Goal: Information Seeking & Learning: Find specific fact

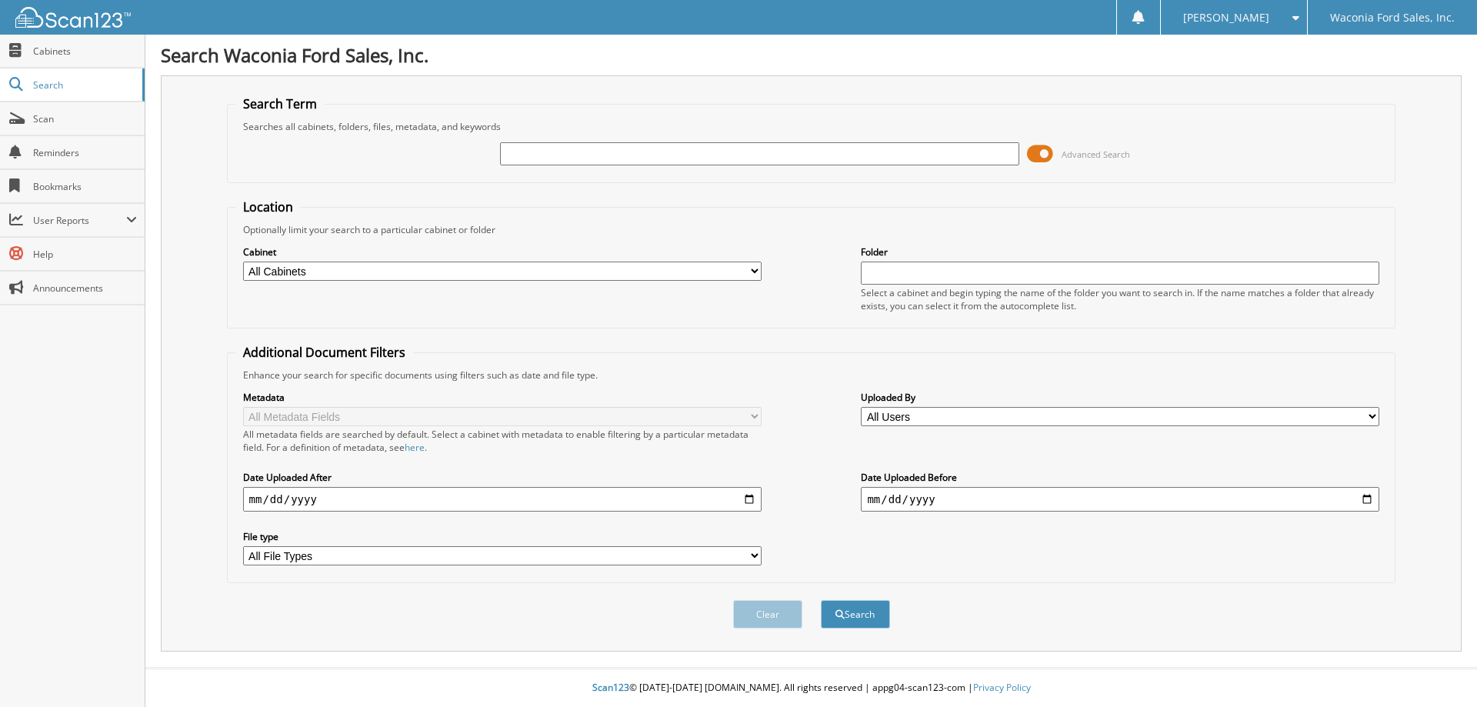
click at [1044, 149] on span at bounding box center [1040, 153] width 26 height 23
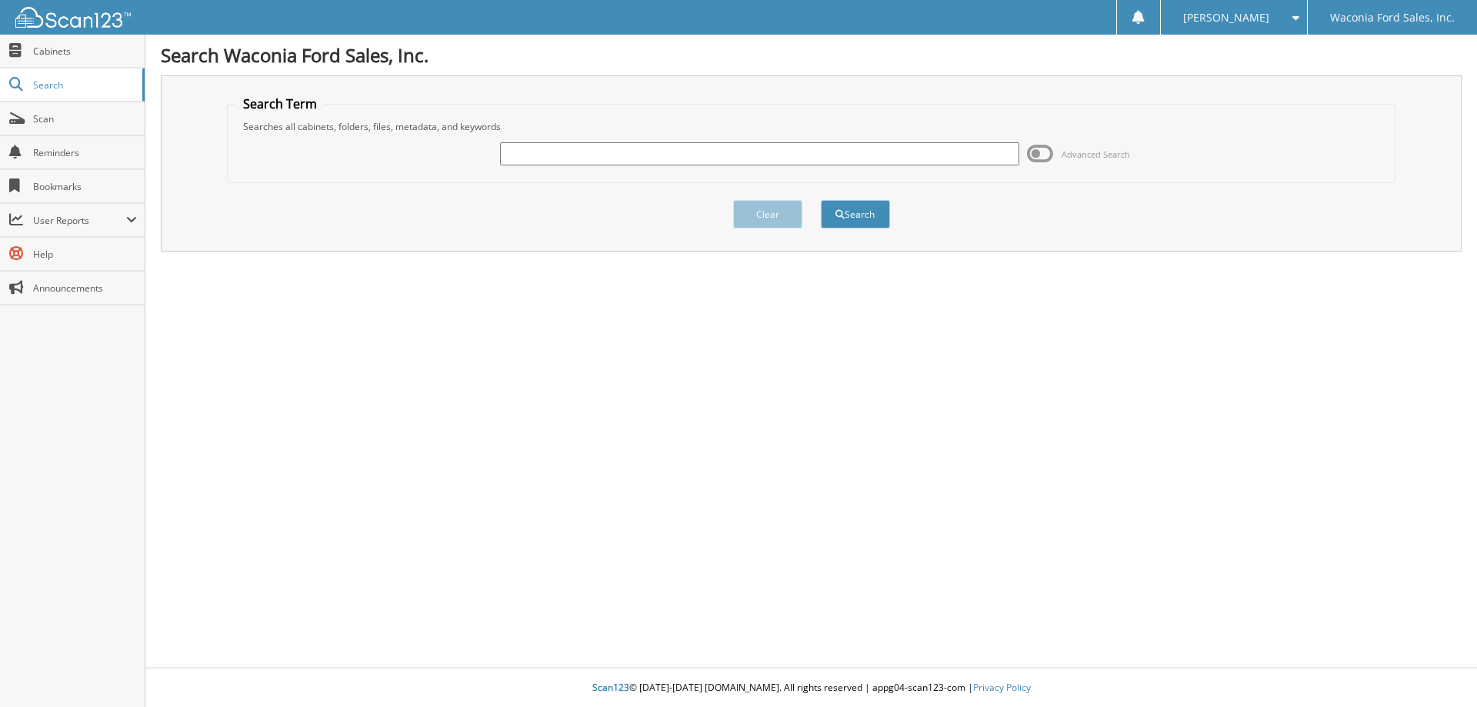
click at [643, 159] on input "text" at bounding box center [759, 153] width 518 height 23
type input "7"
click at [584, 147] on input "text" at bounding box center [759, 153] width 518 height 23
type input "7f376"
click at [821, 200] on button "Search" at bounding box center [855, 214] width 69 height 28
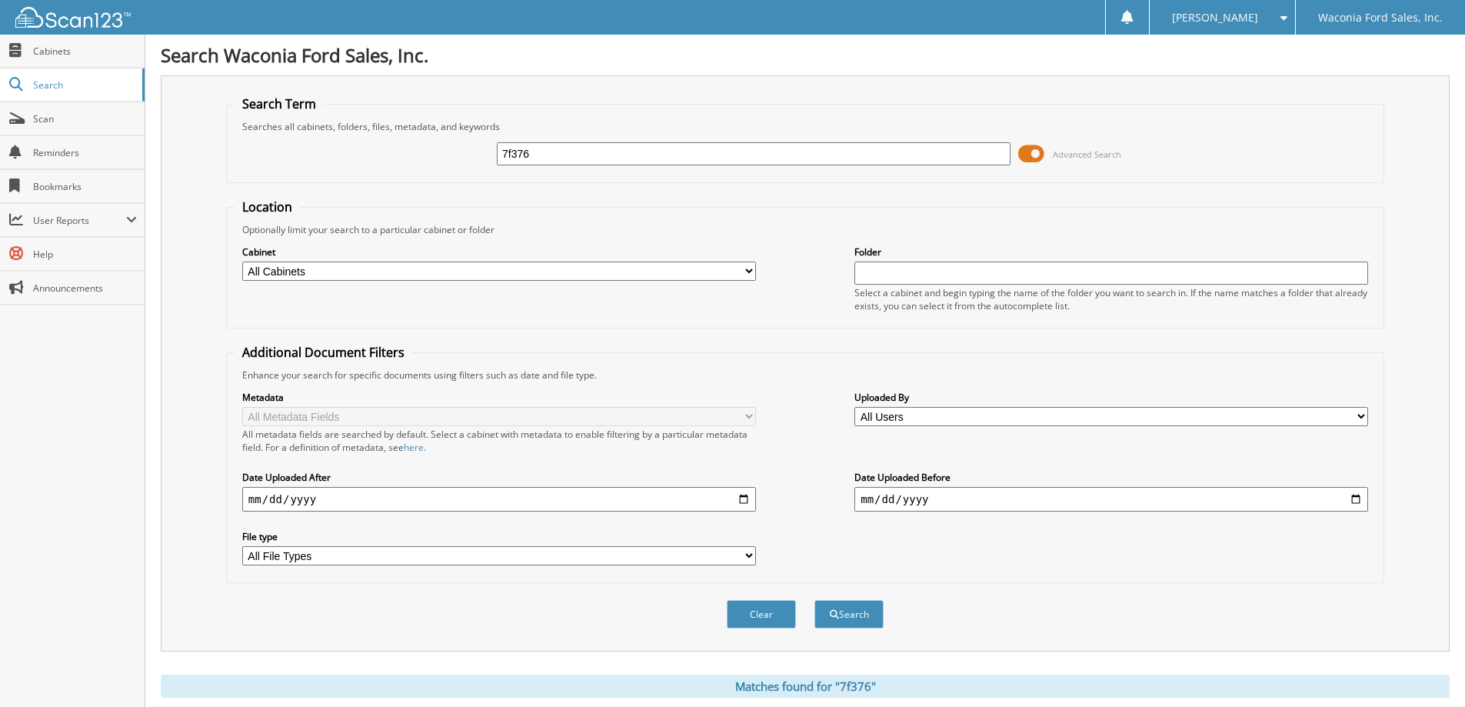
click at [1024, 152] on span at bounding box center [1031, 153] width 26 height 23
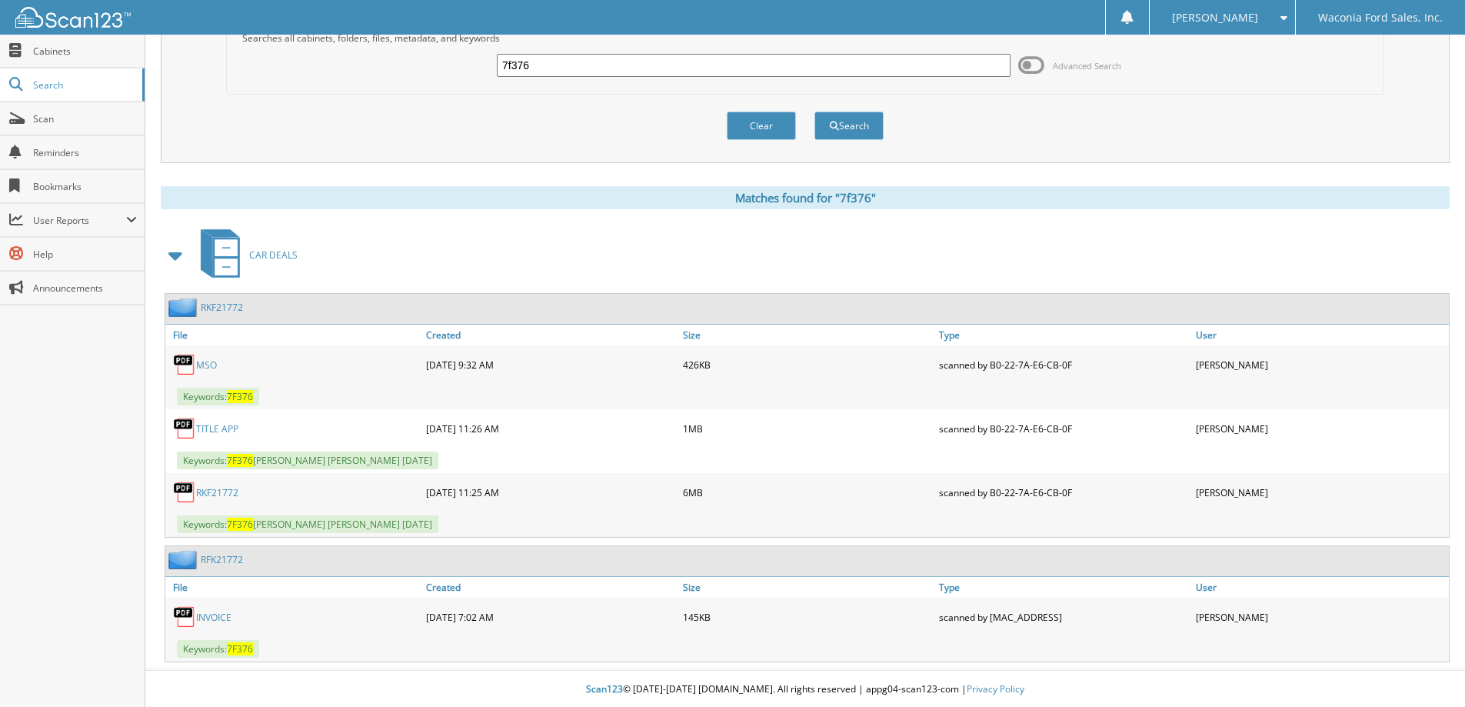
scroll to position [90, 0]
click at [205, 488] on link "RKF21772" at bounding box center [217, 490] width 42 height 13
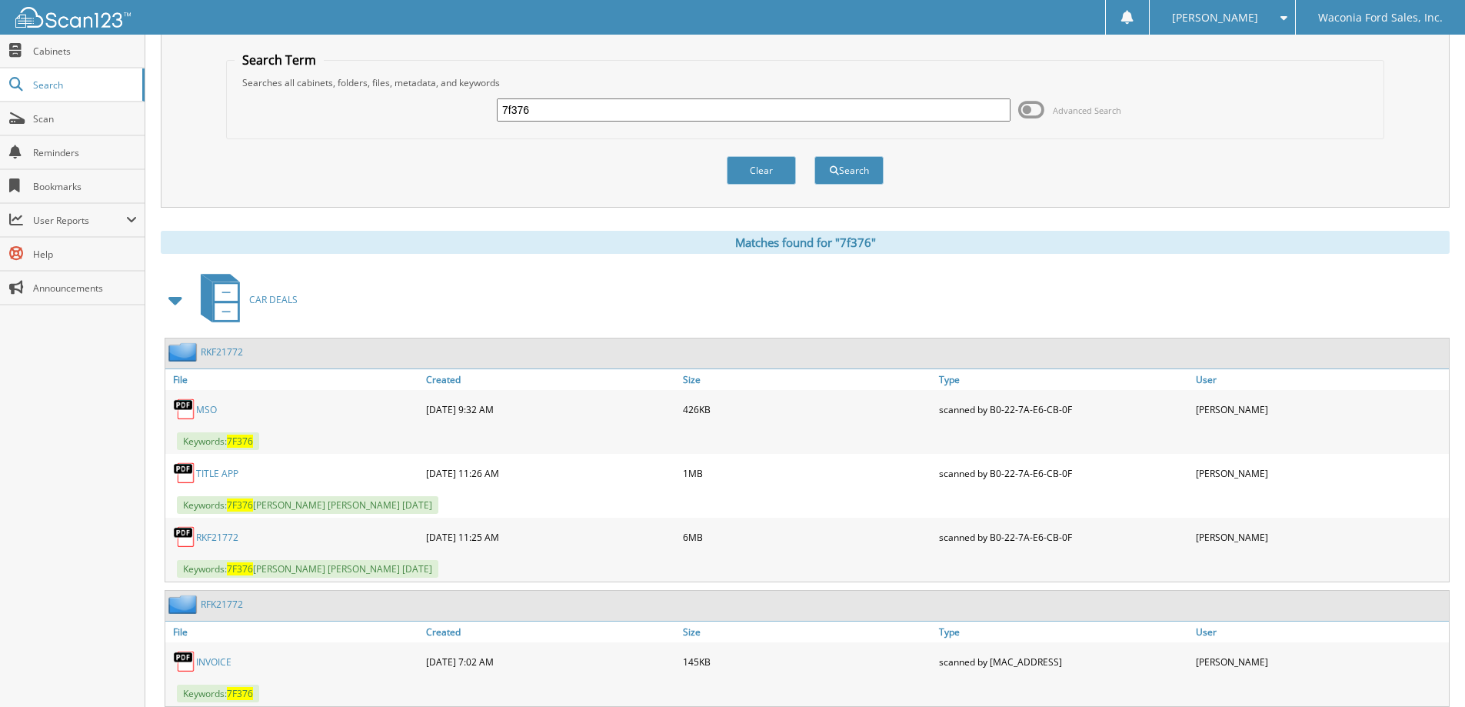
scroll to position [0, 0]
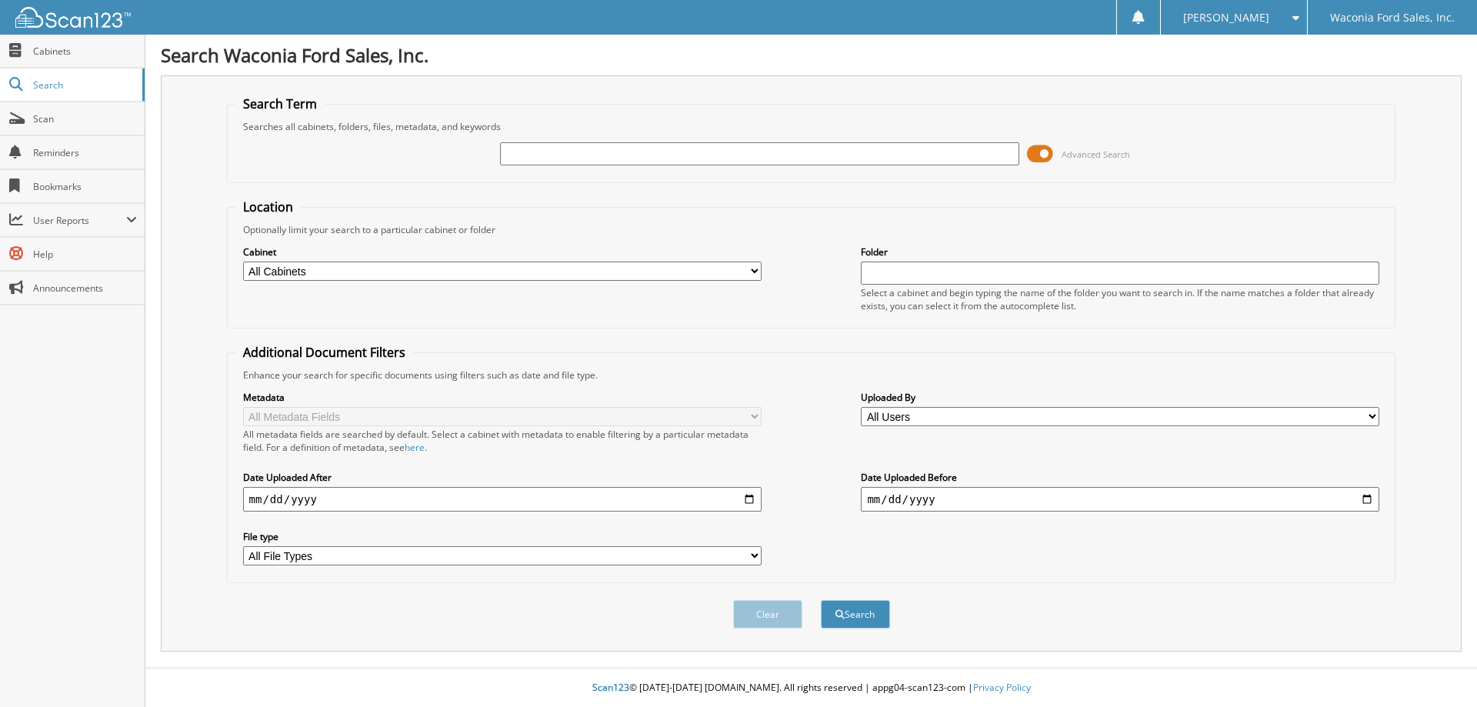
click at [582, 155] on input "text" at bounding box center [759, 153] width 518 height 23
click at [534, 149] on input "7f" at bounding box center [759, 153] width 518 height 23
click at [534, 148] on input "7f" at bounding box center [759, 153] width 518 height 23
click at [534, 147] on input "7f" at bounding box center [759, 153] width 518 height 23
type input "[PERSON_NAME]"
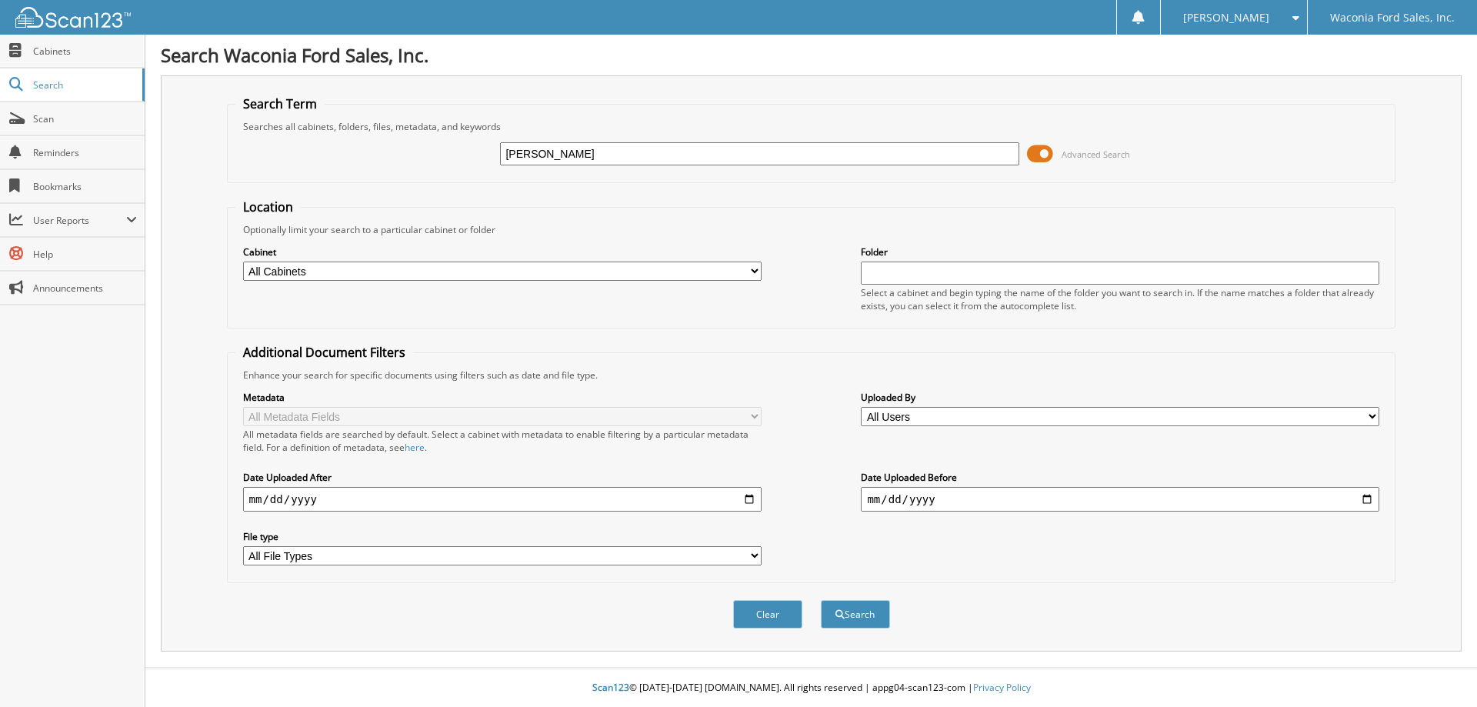
click at [821, 600] on button "Search" at bounding box center [855, 614] width 69 height 28
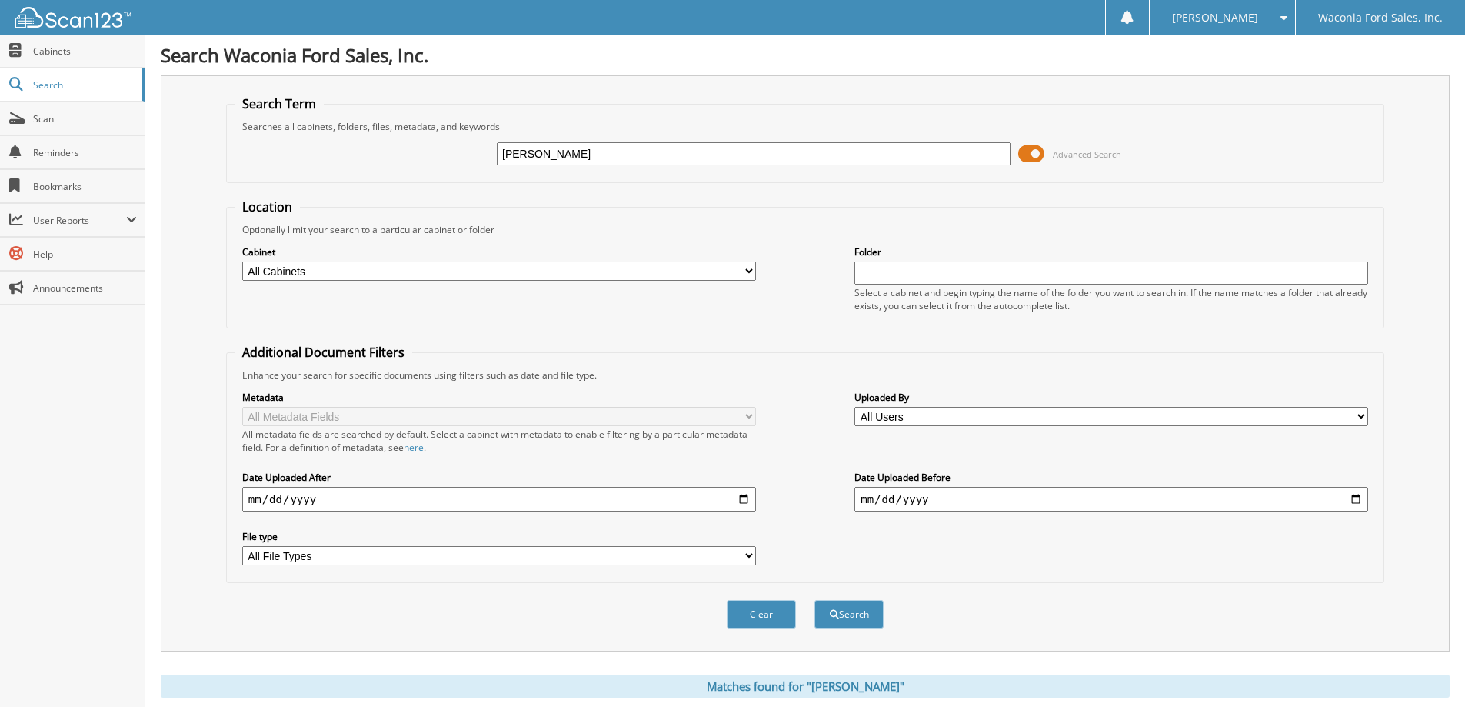
click at [1038, 143] on span at bounding box center [1031, 153] width 26 height 23
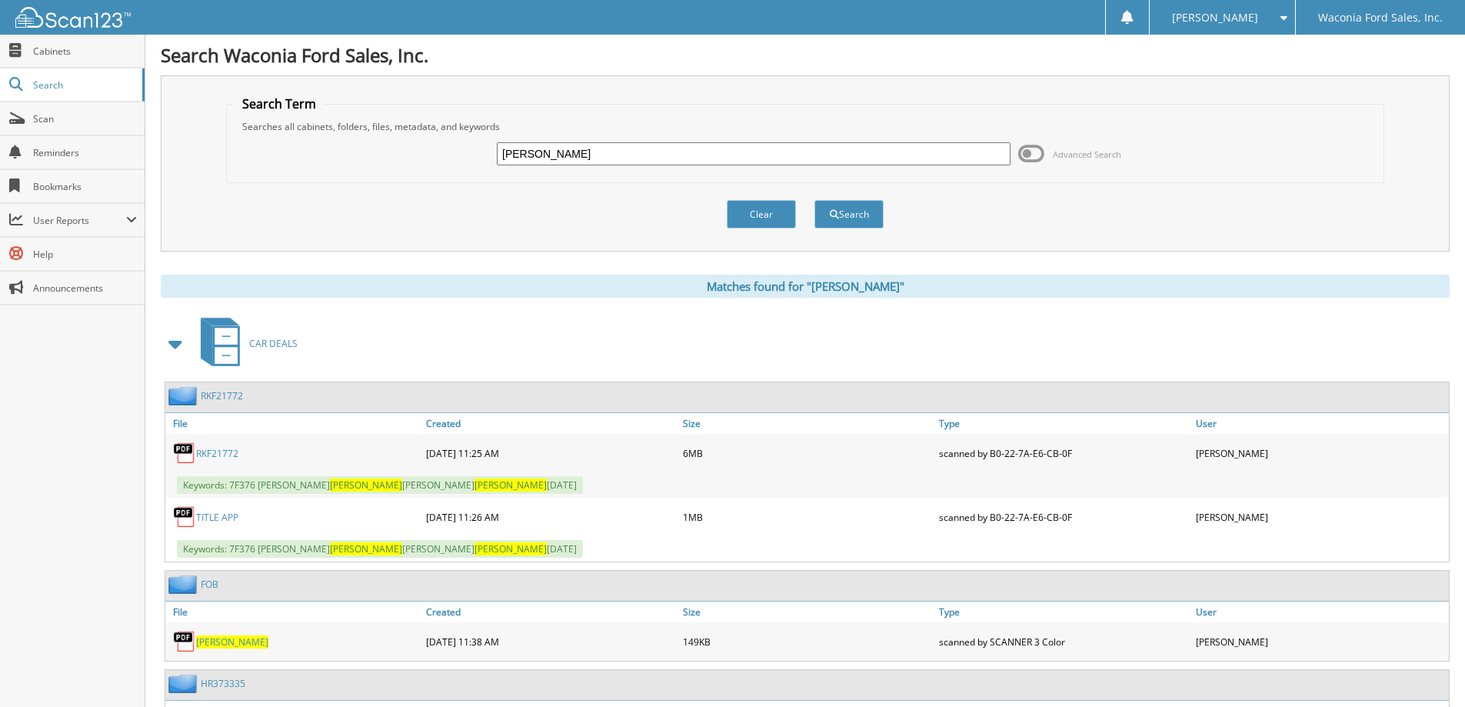
click at [207, 455] on link "RKF21772" at bounding box center [217, 453] width 42 height 13
